Goal: Task Accomplishment & Management: Use online tool/utility

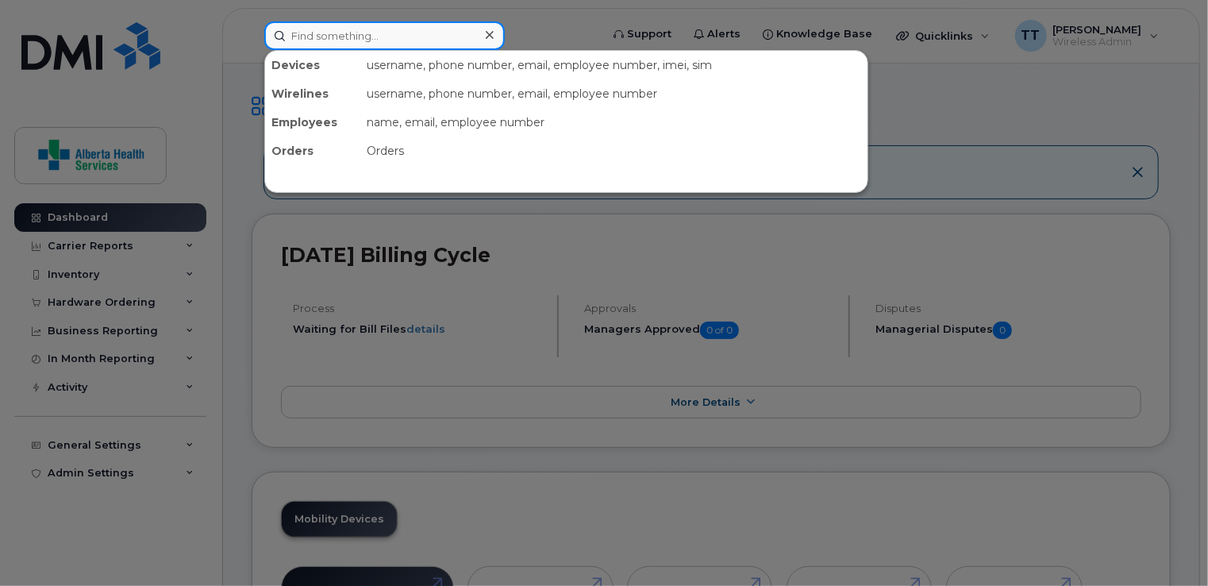
paste input "[PHONE_NUMBER]"
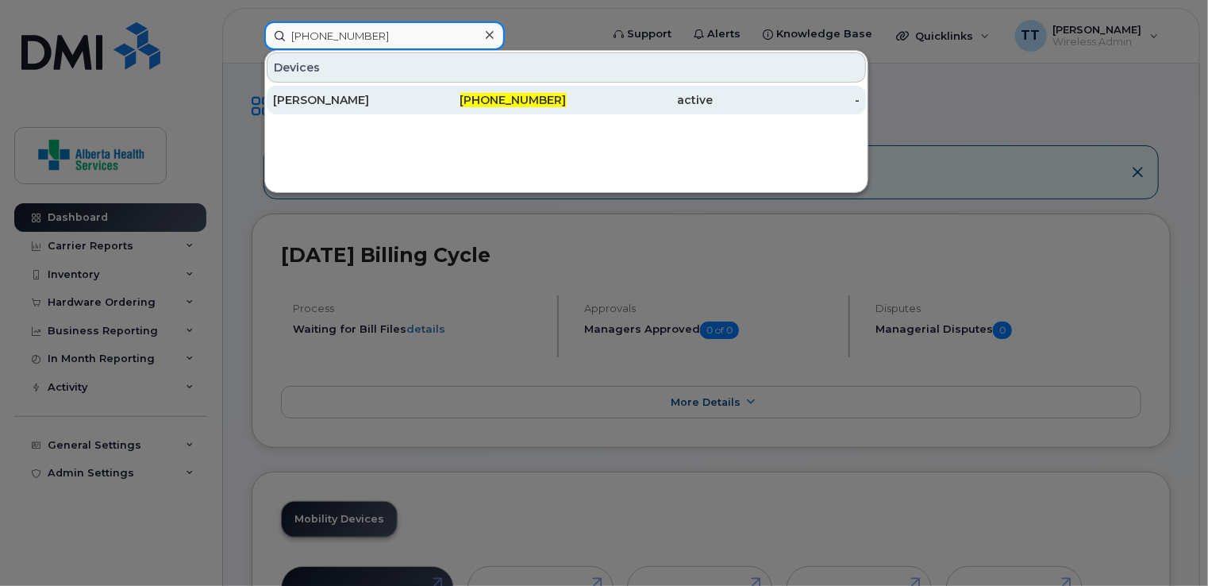
type input "[PHONE_NUMBER]"
click at [324, 101] on div "[PERSON_NAME]" at bounding box center [346, 100] width 147 height 16
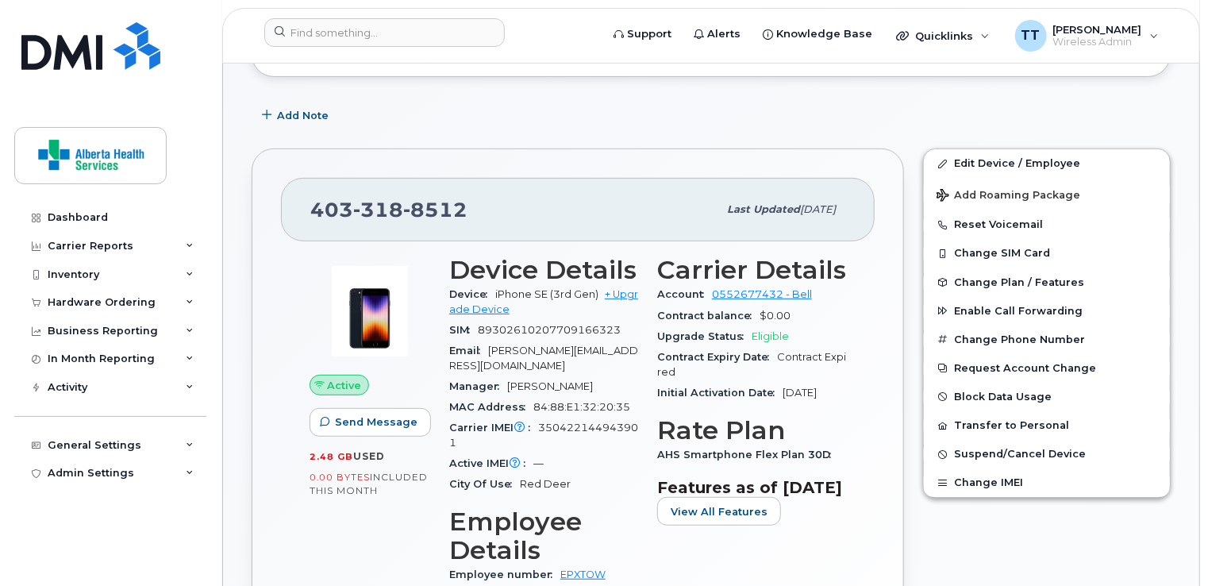
scroll to position [225, 0]
click at [975, 422] on button "Transfer to Personal" at bounding box center [1047, 424] width 246 height 29
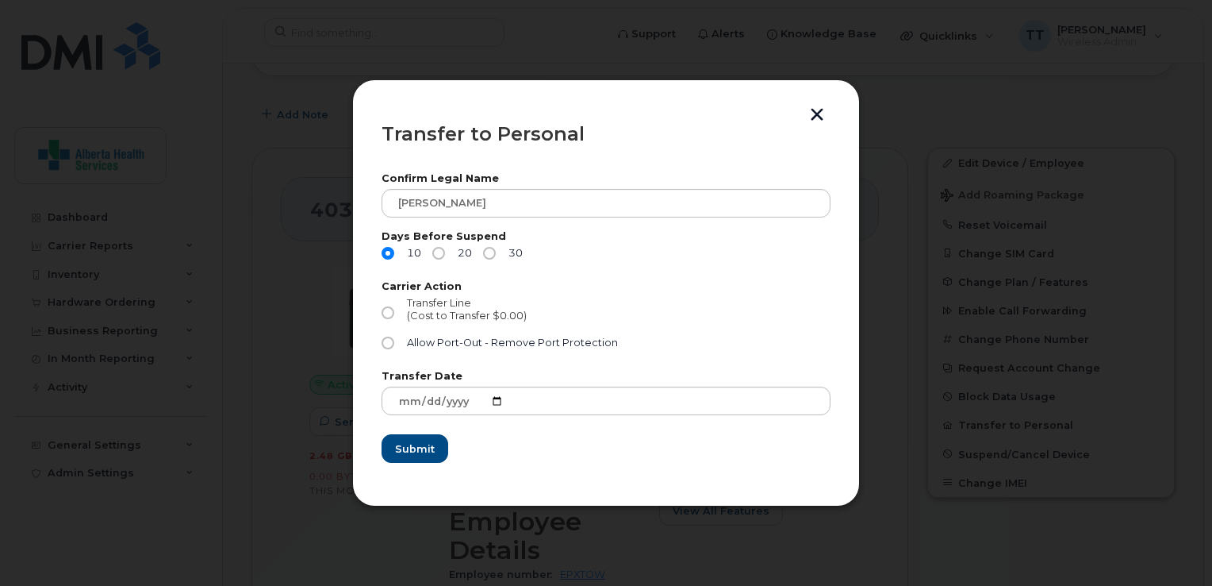
click at [383, 313] on input "Transfer Line (Cost to Transfer $0.00)" at bounding box center [388, 312] width 13 height 13
radio input "true"
click at [417, 451] on span "Submit" at bounding box center [414, 448] width 40 height 15
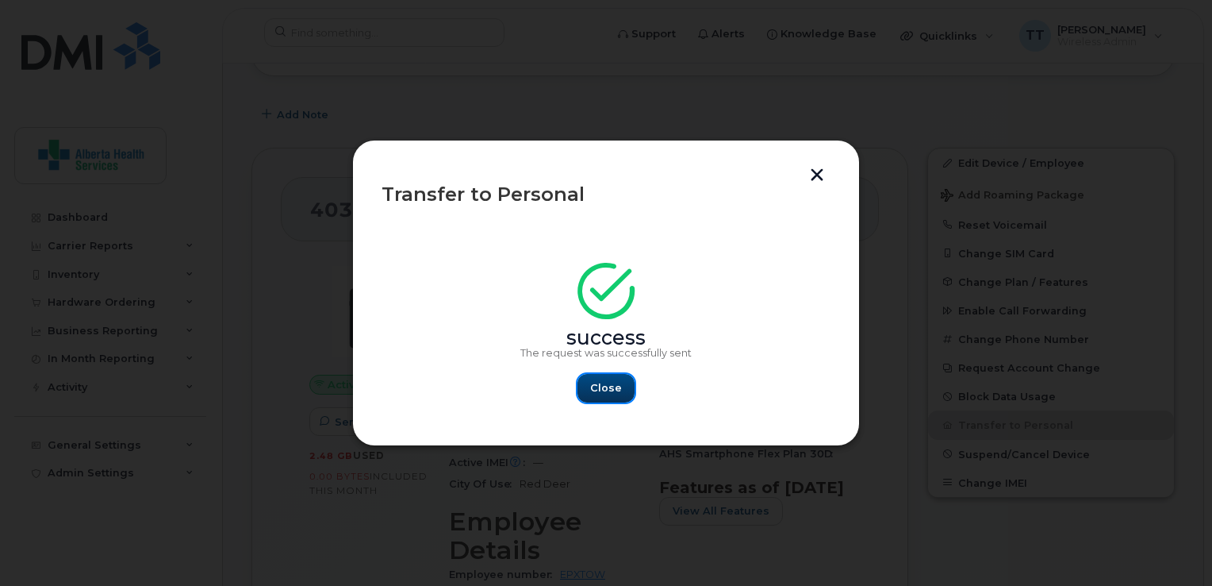
click at [615, 382] on span "Close" at bounding box center [606, 387] width 32 height 15
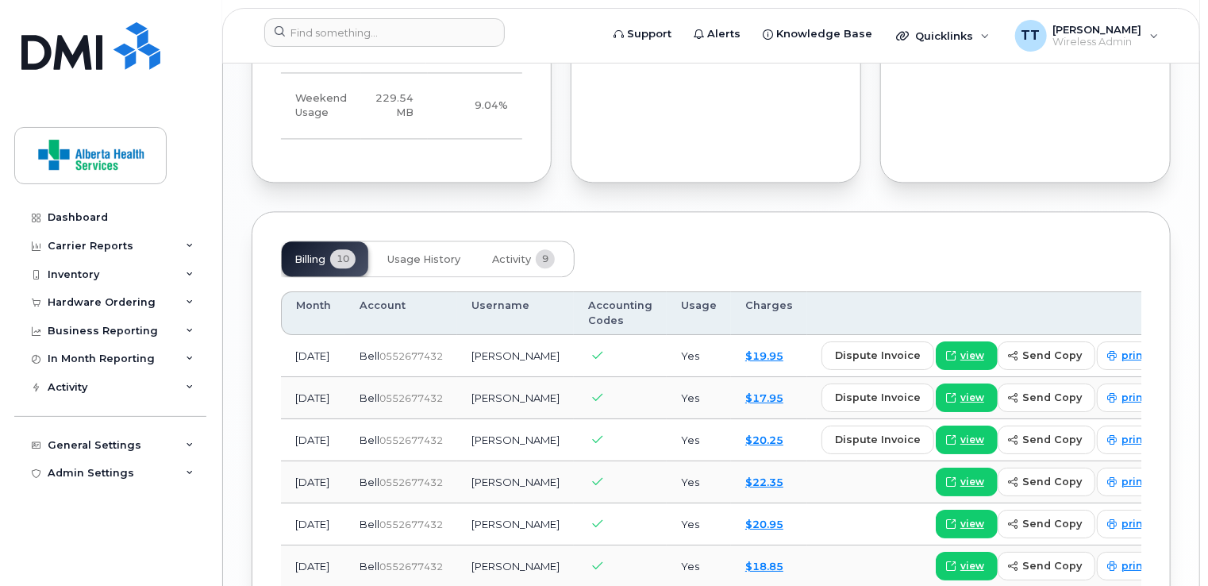
scroll to position [1653, 0]
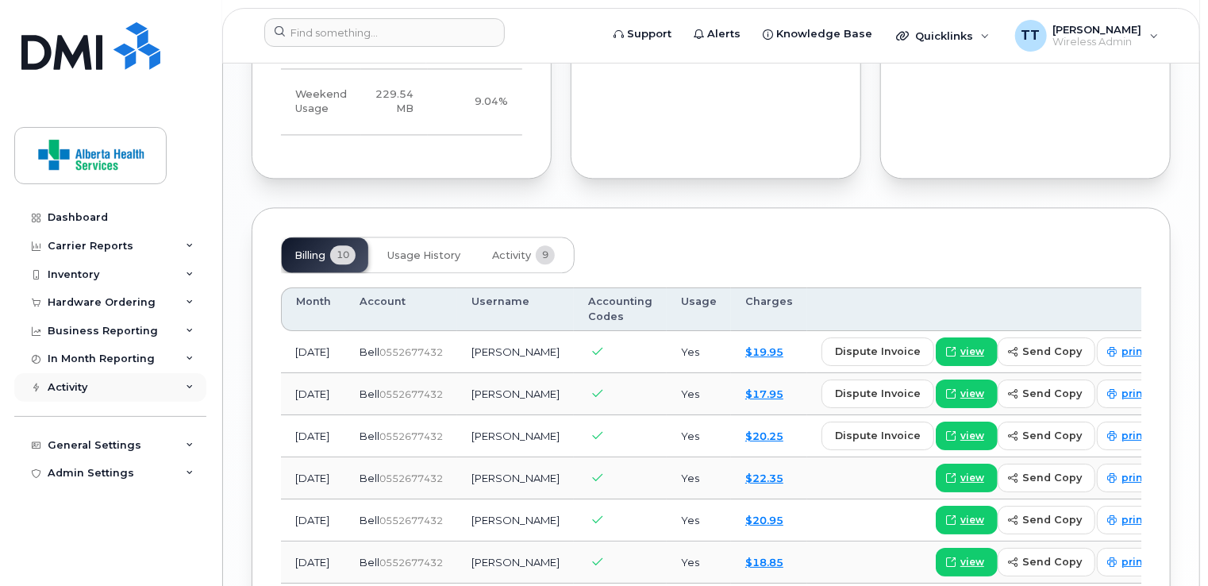
click at [140, 390] on div "Activity" at bounding box center [110, 387] width 192 height 29
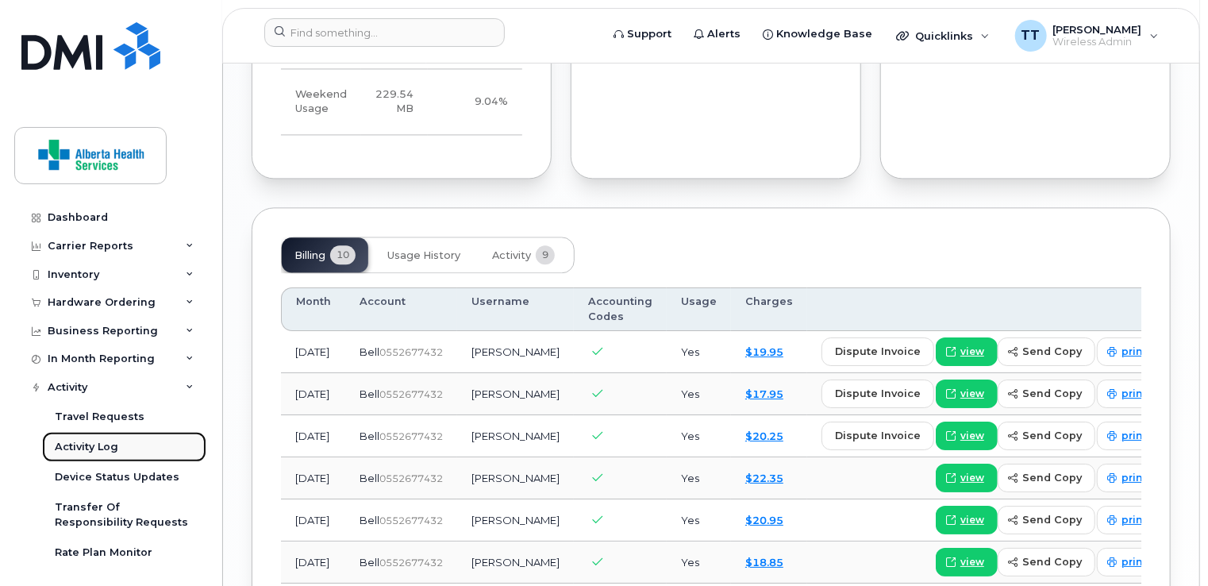
click at [92, 445] on div "Activity Log" at bounding box center [86, 447] width 63 height 14
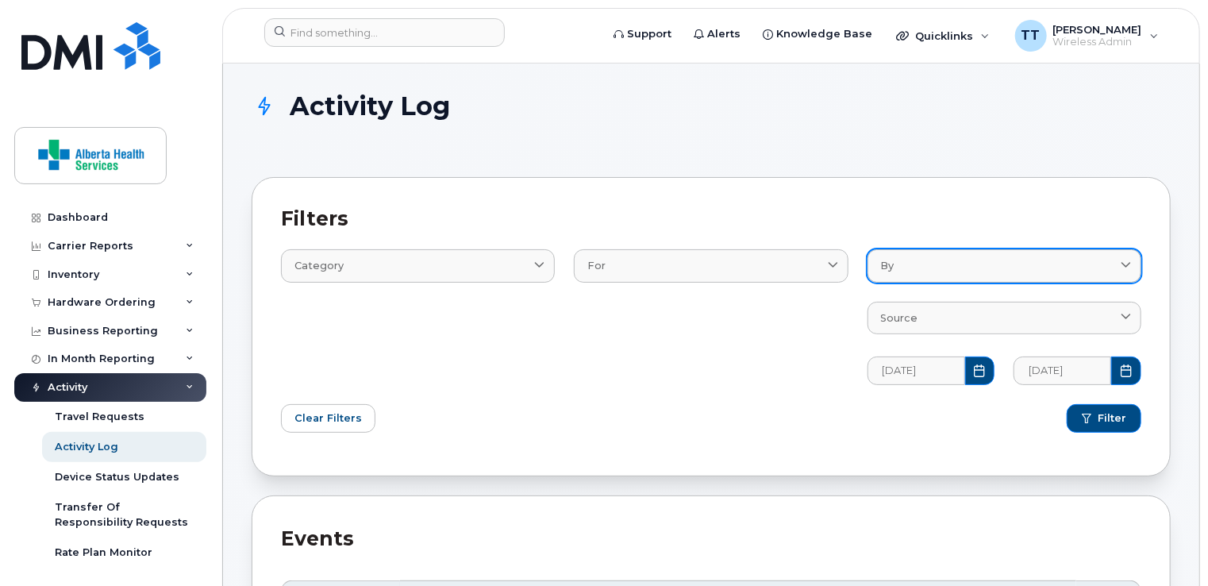
click at [913, 264] on div "By" at bounding box center [1004, 265] width 247 height 15
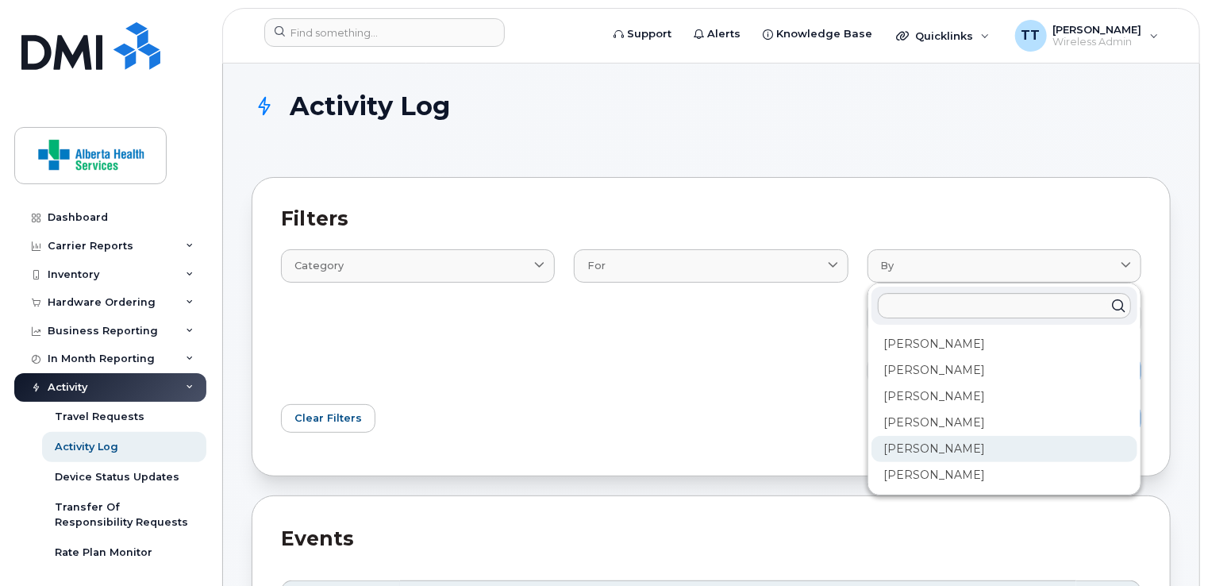
click at [939, 436] on div "[PERSON_NAME]" at bounding box center [1004, 449] width 266 height 26
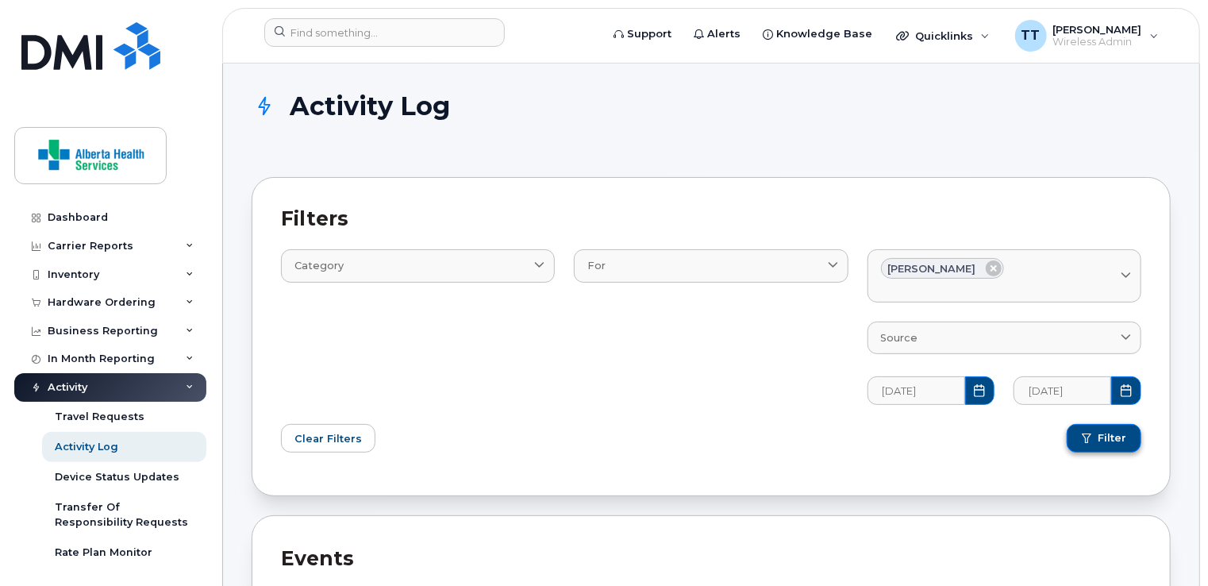
click at [1102, 444] on span "Filter" at bounding box center [1111, 438] width 29 height 14
click at [90, 444] on div "Activity Log" at bounding box center [86, 447] width 63 height 14
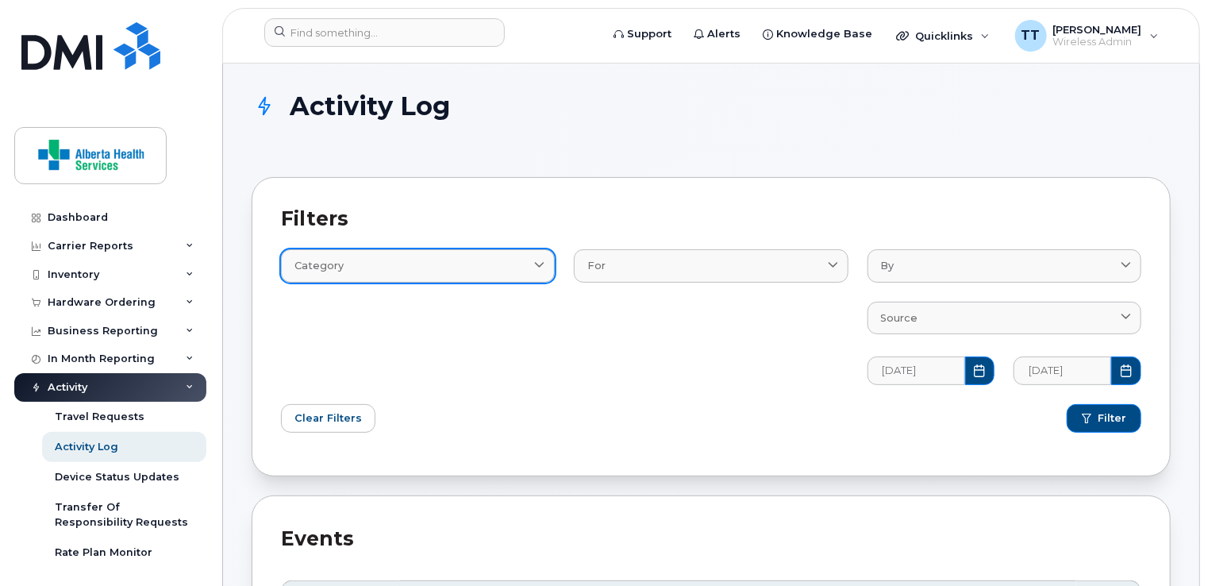
click at [536, 271] on span at bounding box center [539, 265] width 15 height 15
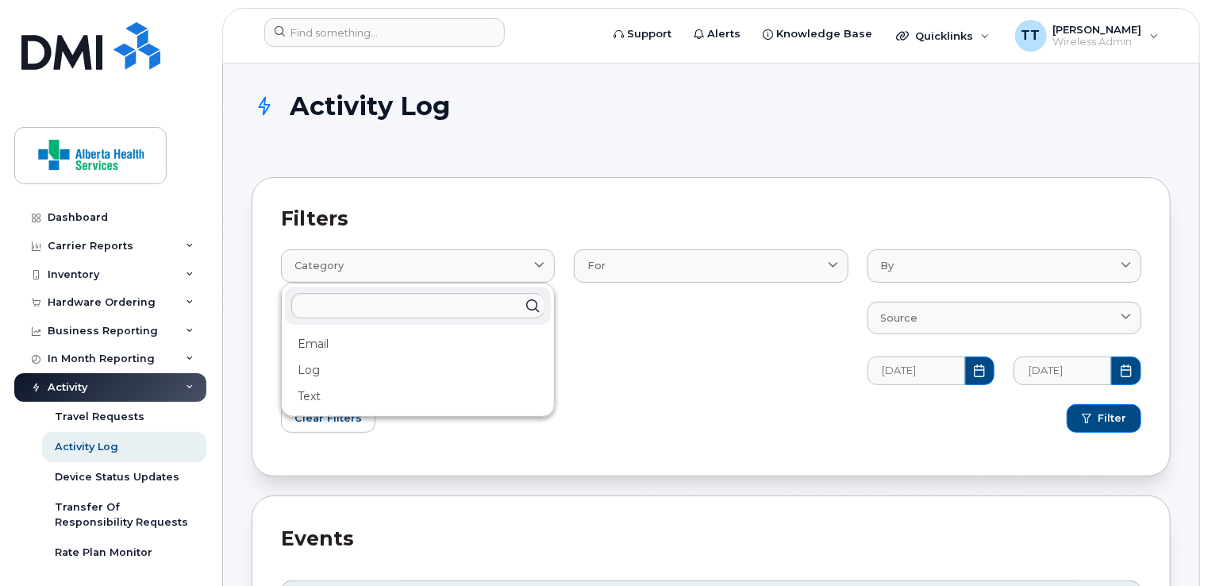
click at [686, 324] on div "For Contact Customer Device DeviceRequests::StatusUpdateRequest User" at bounding box center [710, 307] width 293 height 173
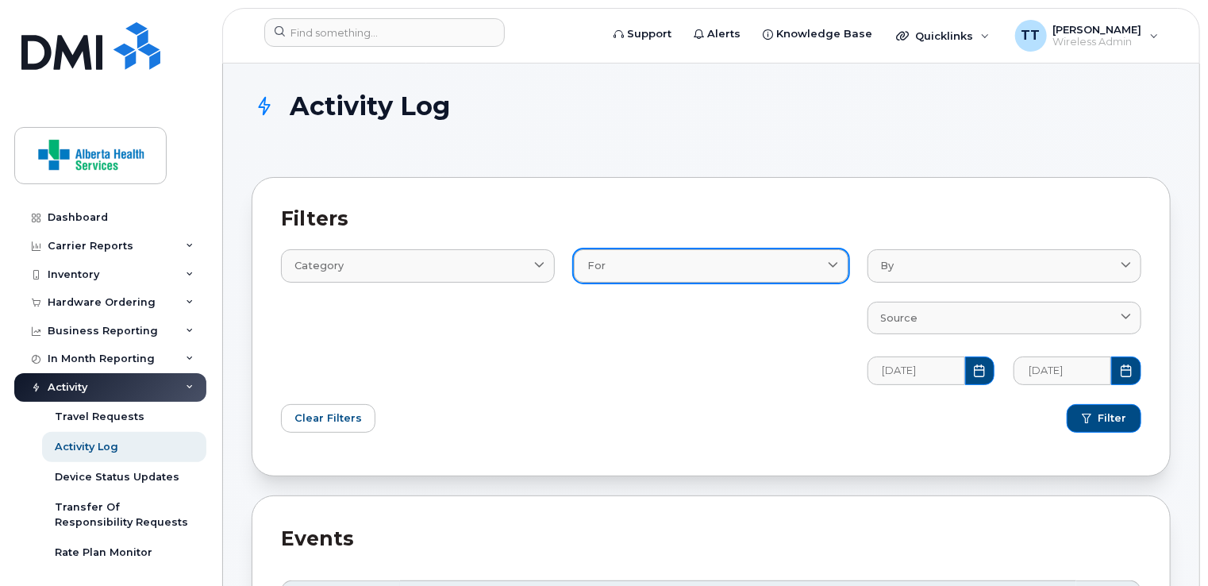
click at [694, 265] on div "For" at bounding box center [710, 265] width 247 height 15
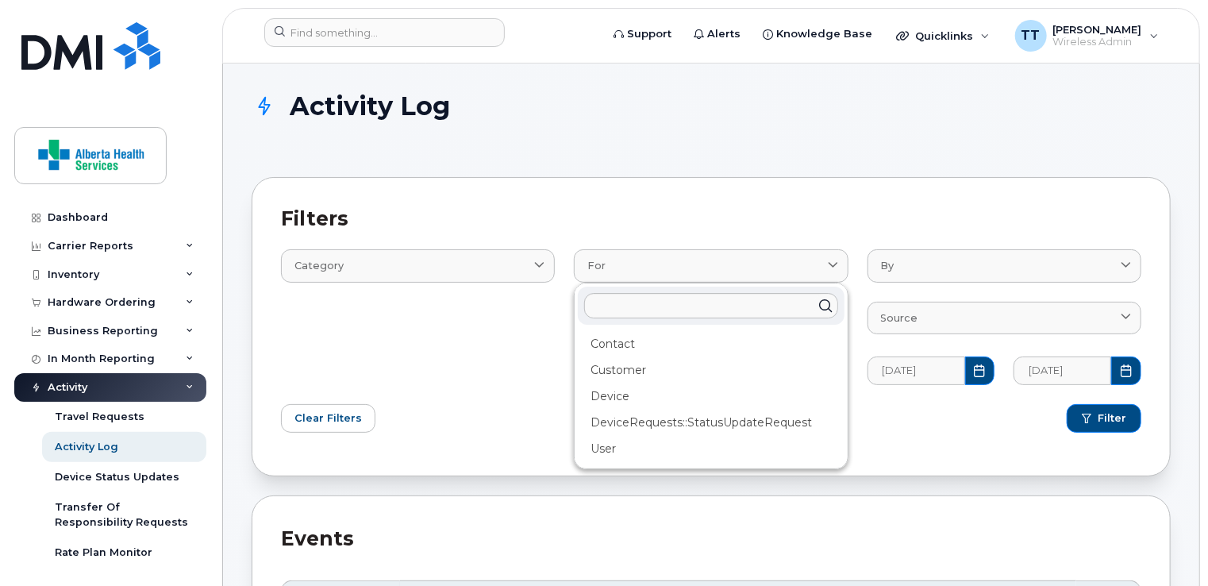
click at [524, 336] on div "Category Email Log Text" at bounding box center [417, 307] width 293 height 173
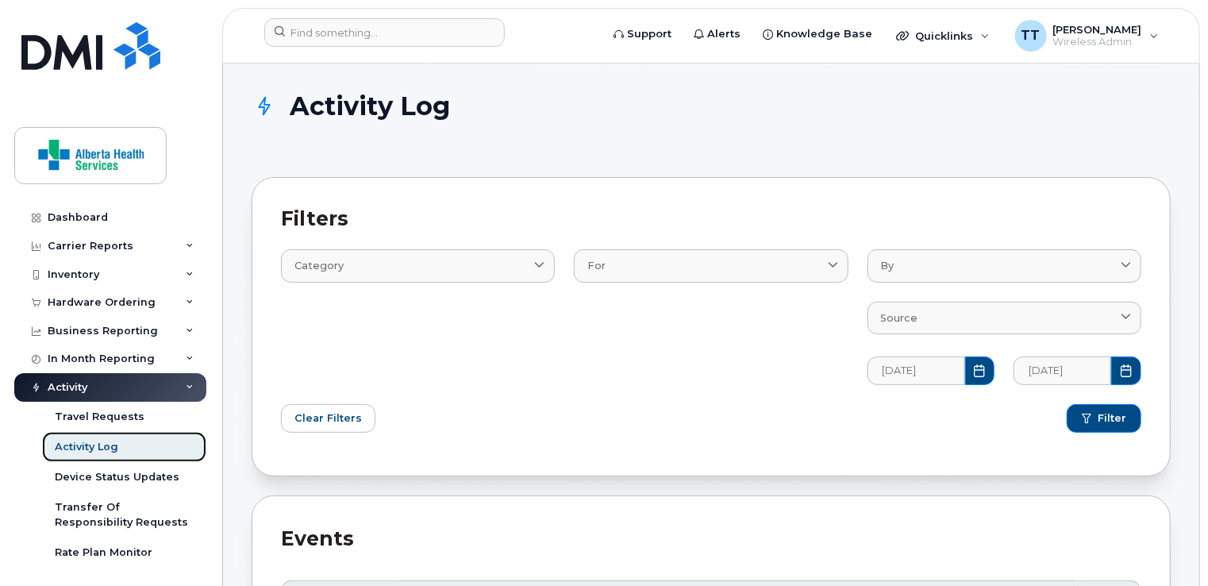
drag, startPoint x: 98, startPoint y: 443, endPoint x: 136, endPoint y: 446, distance: 38.2
click at [98, 443] on div "Activity Log" at bounding box center [86, 447] width 63 height 14
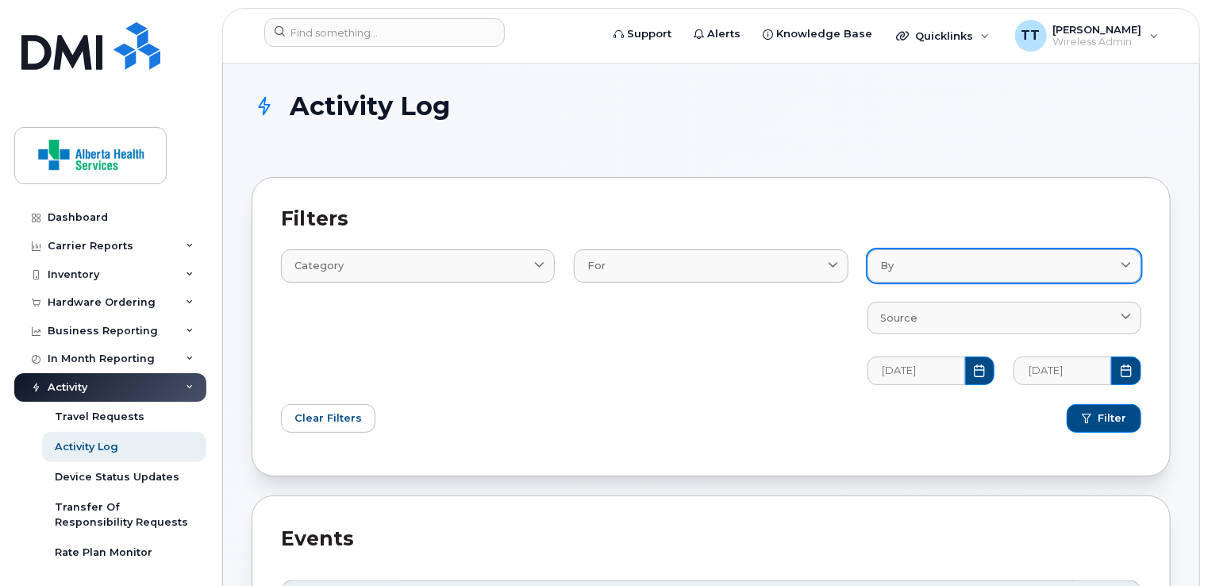
click at [971, 267] on div "By" at bounding box center [1004, 265] width 247 height 15
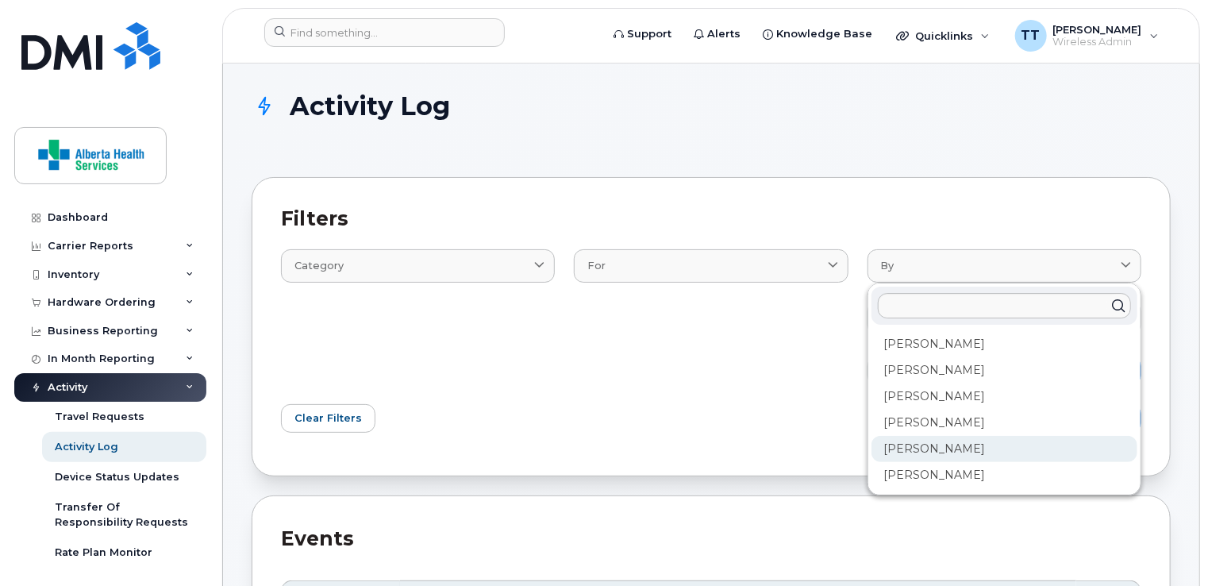
click at [933, 443] on div "[PERSON_NAME]" at bounding box center [1004, 449] width 266 height 26
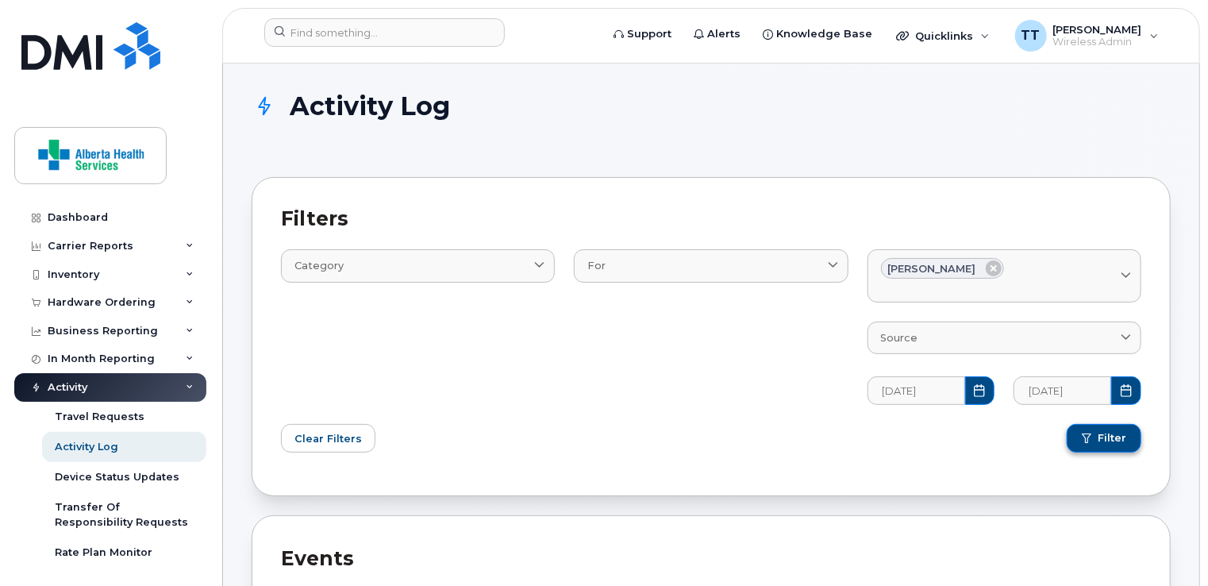
click at [1105, 442] on span "Filter" at bounding box center [1111, 438] width 29 height 14
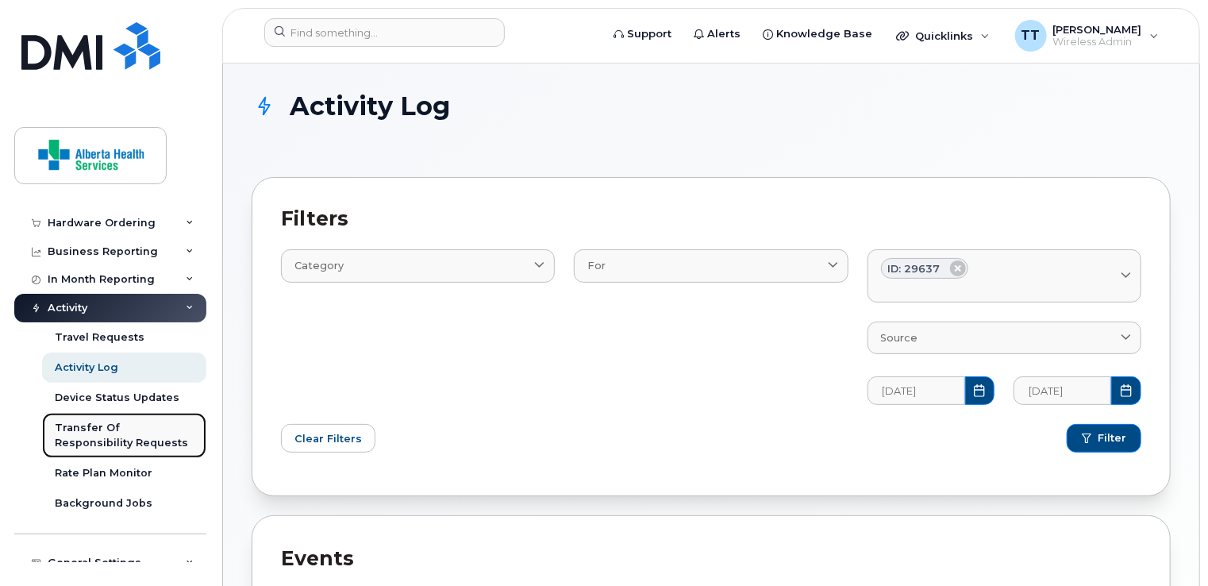
click at [105, 427] on div "Transfer Of Responsibility Requests" at bounding box center [124, 435] width 139 height 29
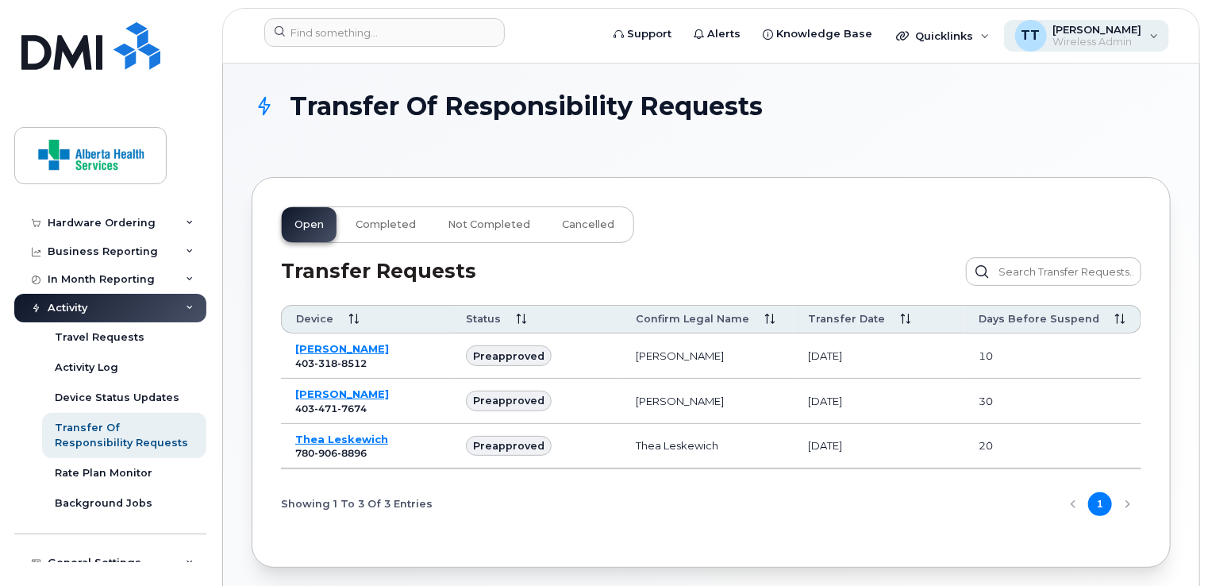
click at [1137, 27] on span "[PERSON_NAME]" at bounding box center [1097, 29] width 89 height 13
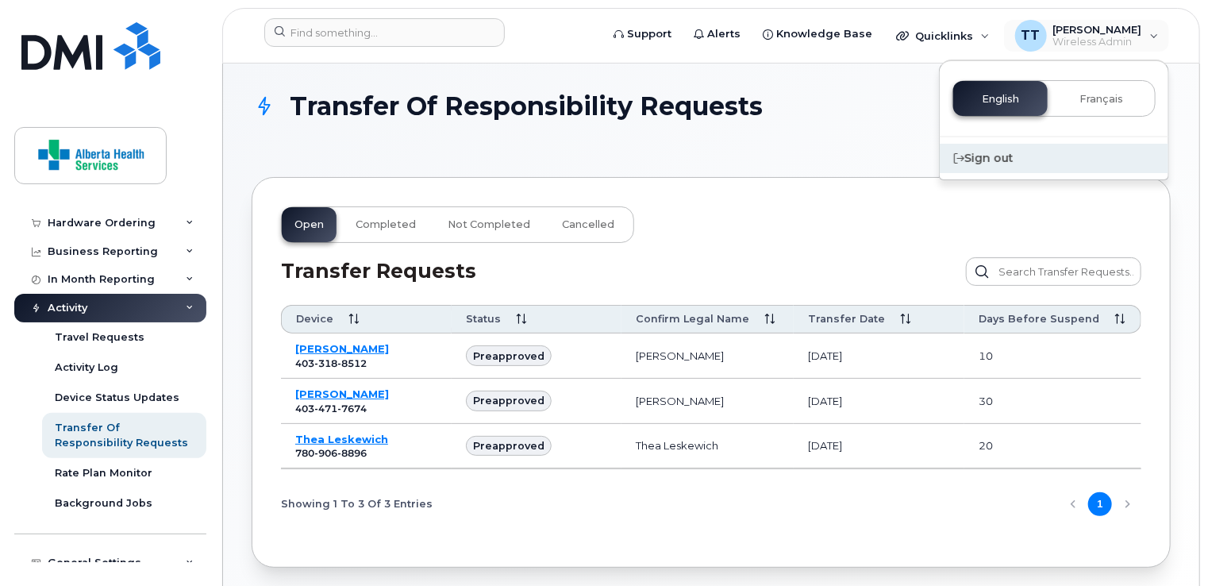
click at [1012, 156] on div "Sign out" at bounding box center [1053, 158] width 229 height 29
